Goal: Check status

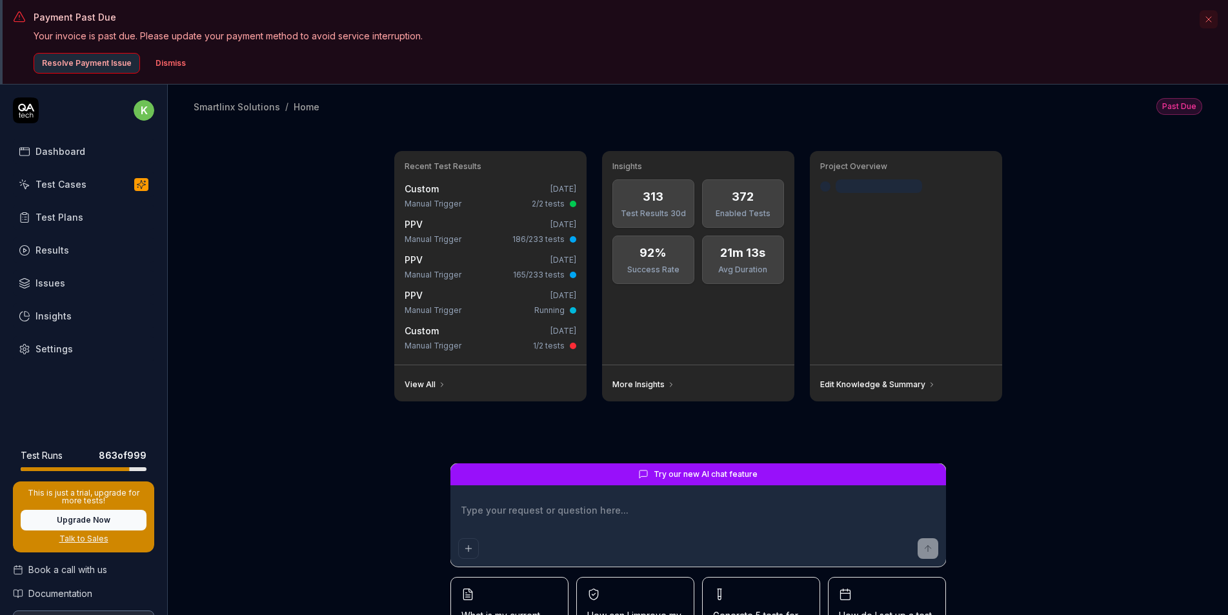
type textarea "*"
